Goal: Check status: Check status

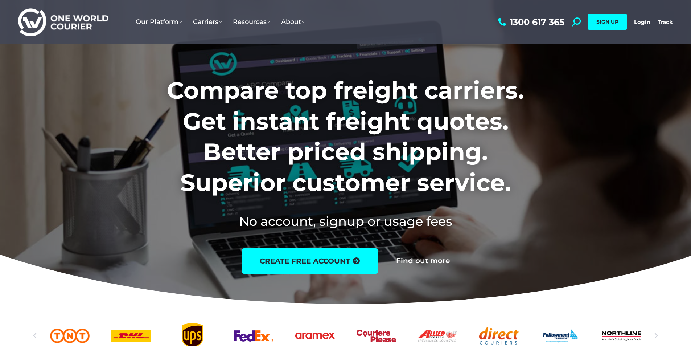
click at [637, 20] on link "Login" at bounding box center [642, 22] width 16 height 7
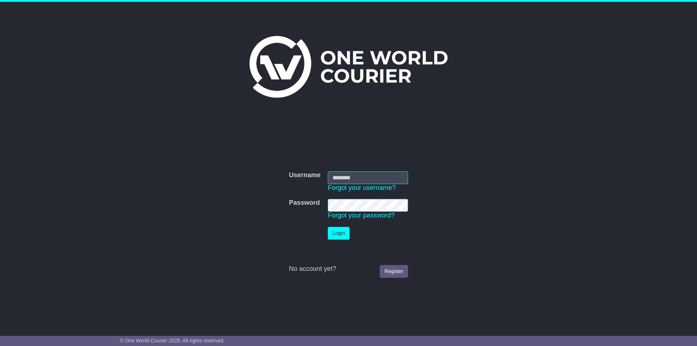
type input "*********"
click at [338, 229] on button "Login" at bounding box center [339, 233] width 22 height 13
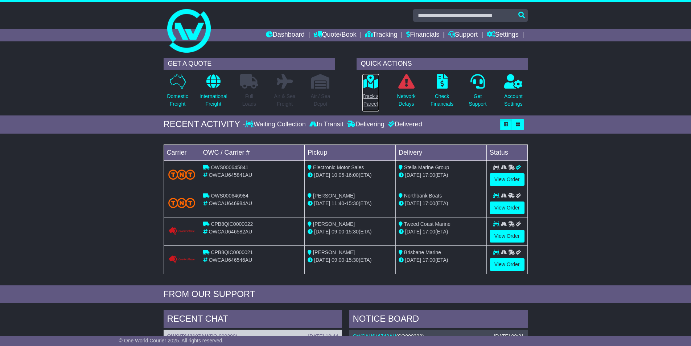
click at [373, 84] on icon at bounding box center [371, 81] width 16 height 15
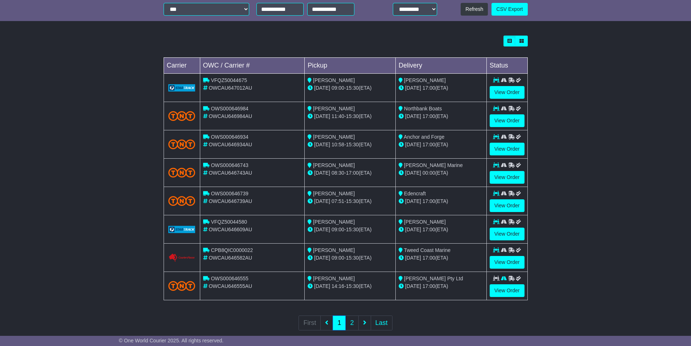
scroll to position [191, 0]
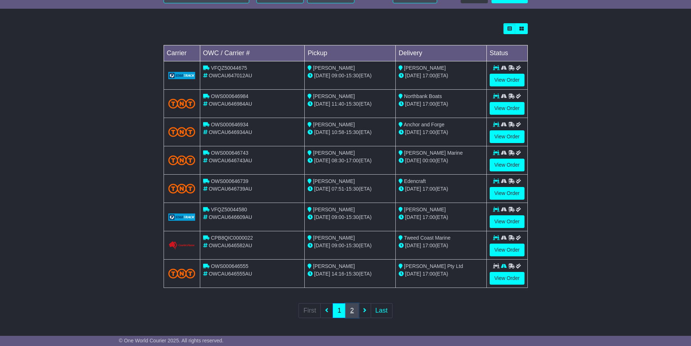
click at [352, 311] on link "2" at bounding box center [352, 310] width 13 height 15
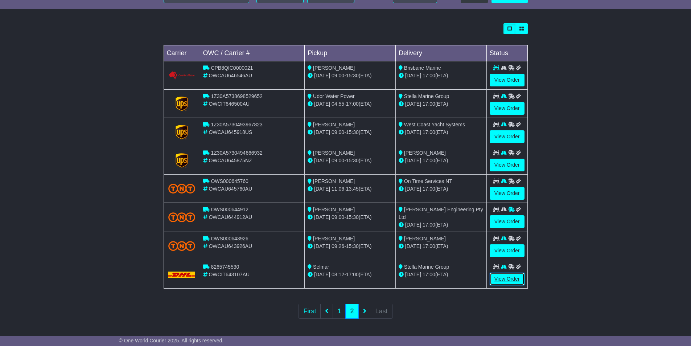
click at [514, 278] on link "View Order" at bounding box center [507, 279] width 35 height 13
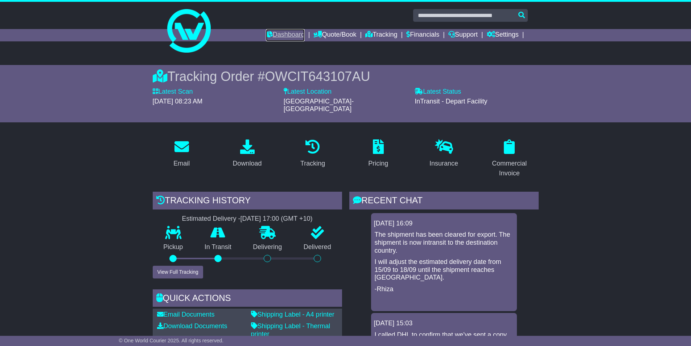
click at [278, 33] on link "Dashboard" at bounding box center [285, 35] width 39 height 12
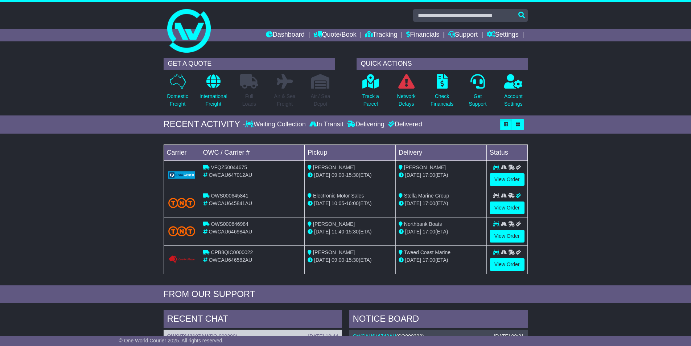
click at [563, 213] on div "Loading... No bookings found Carrier OWC / Carrier # Pickup Delivery Status VFQ…" at bounding box center [345, 211] width 691 height 148
